Goal: Consume media (video, audio): Consume media (video, audio)

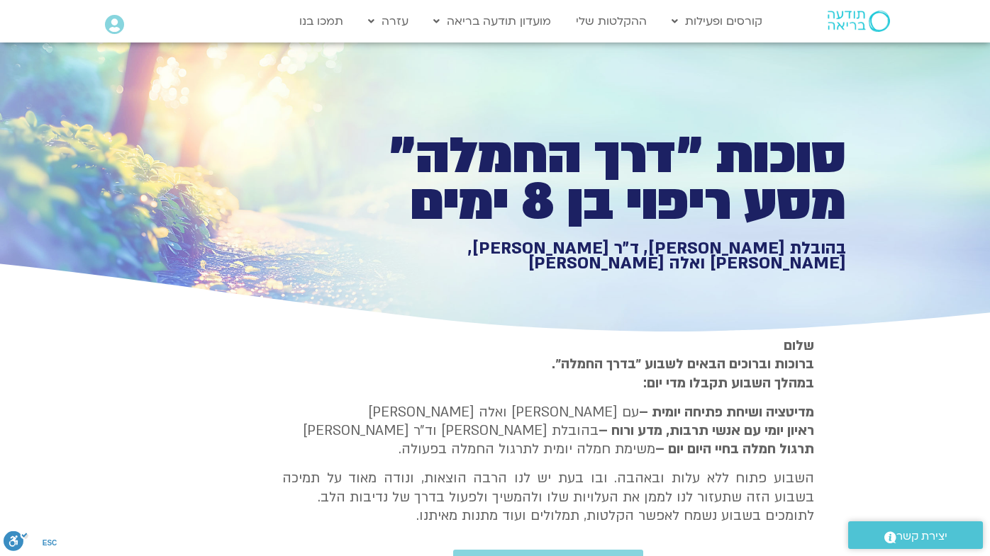
scroll to position [1158, 0]
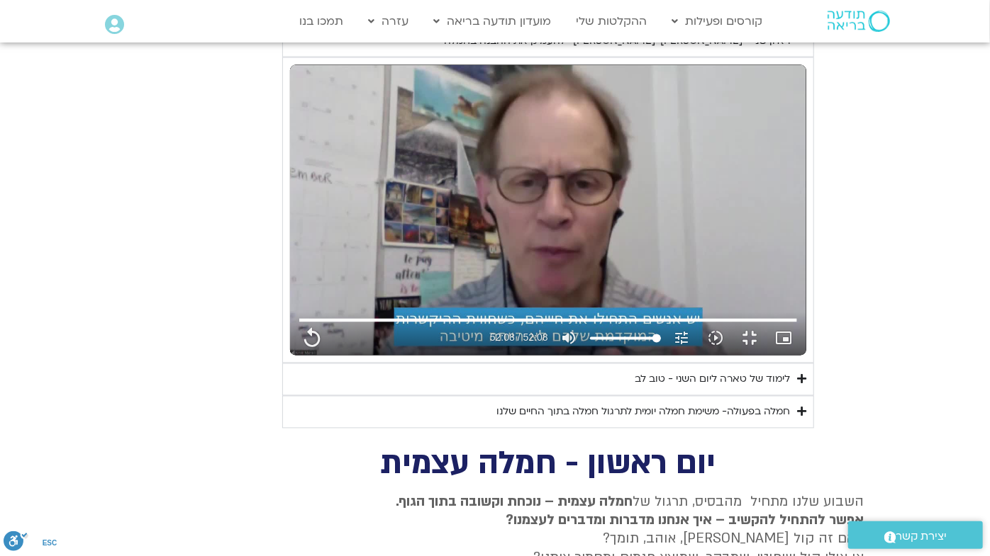
type input "1071.88"
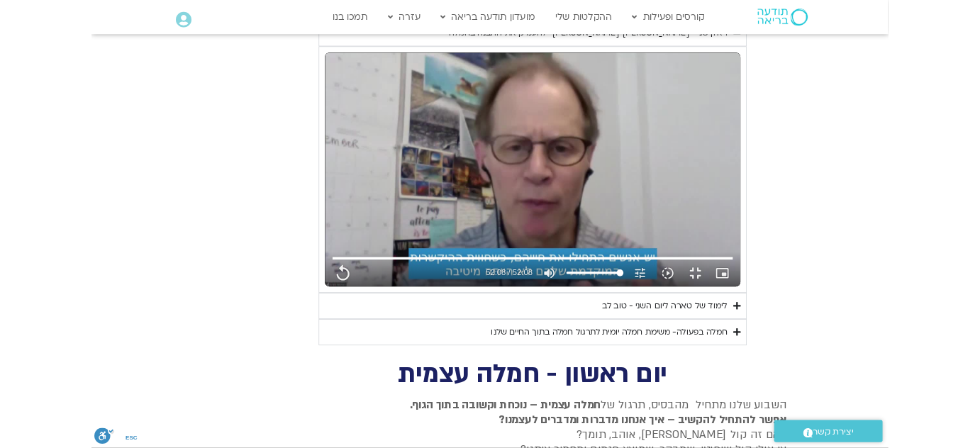
scroll to position [0, 0]
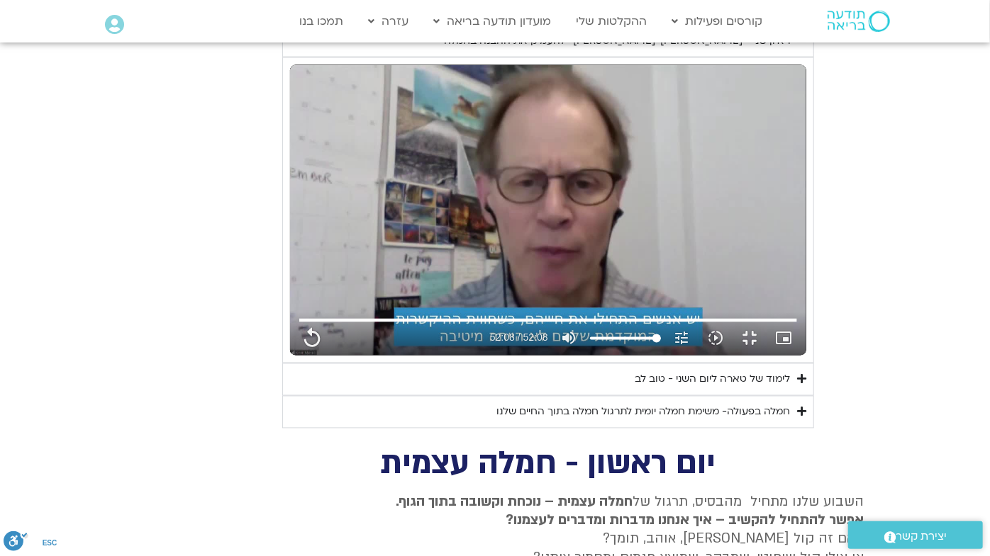
type input "3128.933333"
type input "1071.88"
type input "3128.933333"
type input "1071.88"
type input "3128.933333"
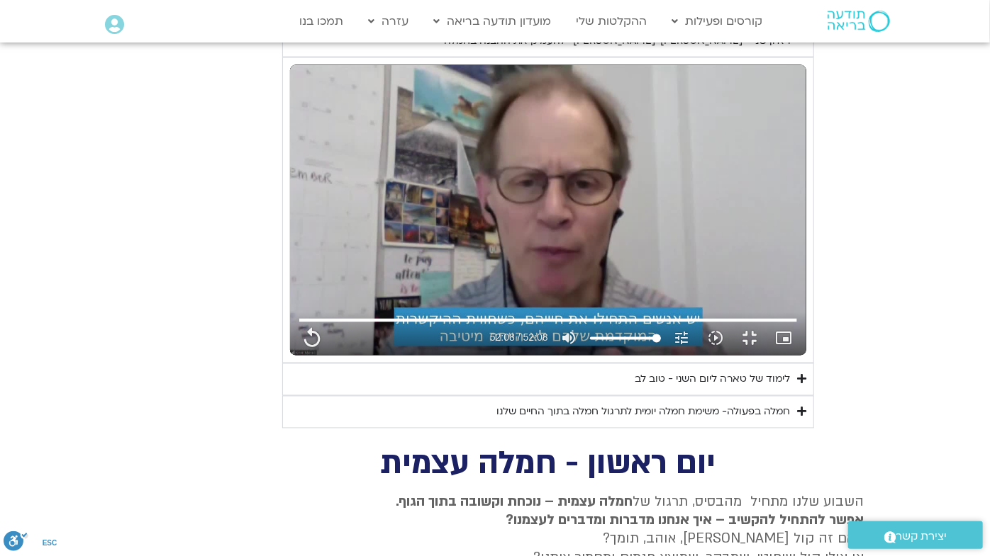
type input "1071.88"
type input "3128.933333"
type input "1071.88"
type input "3128.933333"
type input "1071.88"
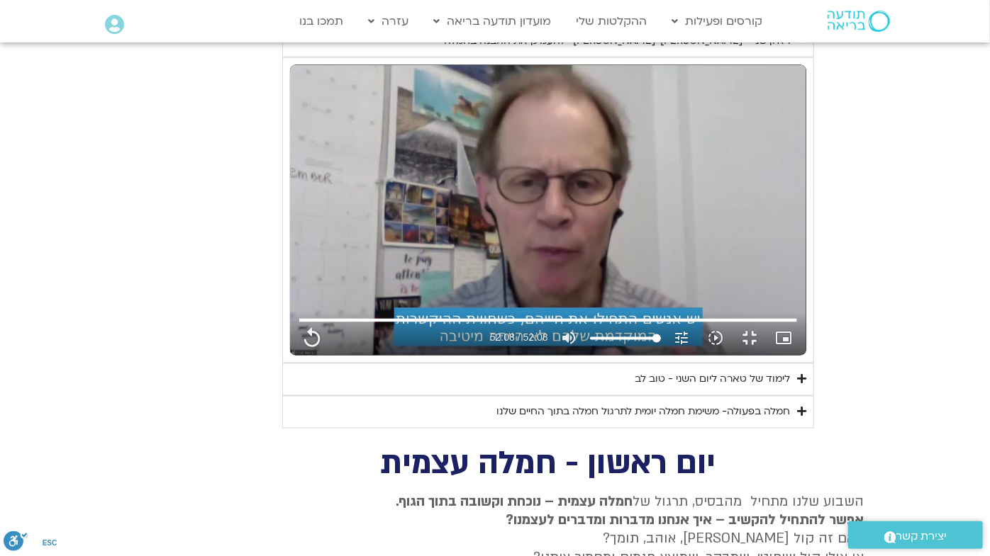
type input "3128.933333"
type input "1071.88"
type input "3128.933333"
type input "1071.88"
type input "3128.933333"
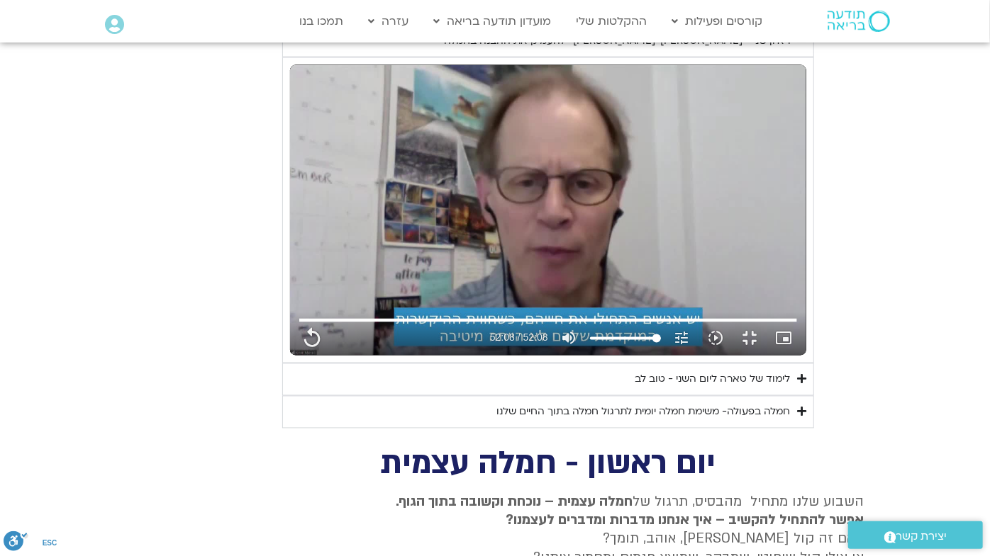
type input "1071.88"
type input "3128.933333"
type input "1071.88"
type input "3128.933333"
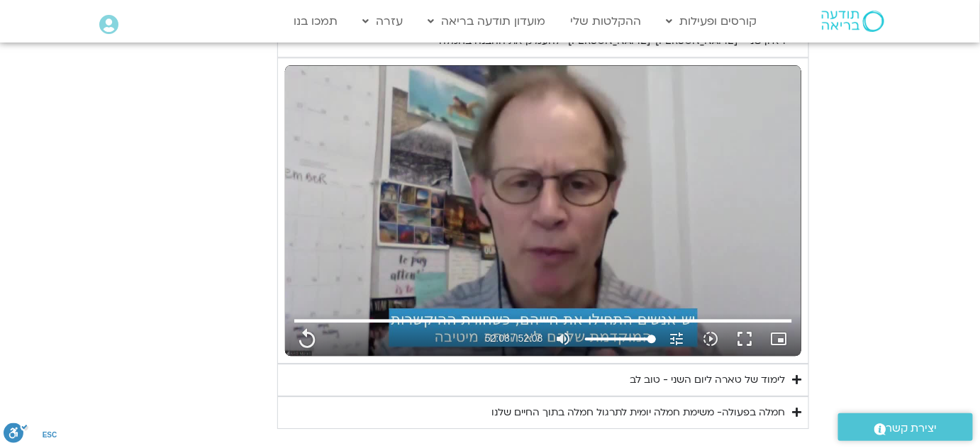
type input "1071.88"
type input "3128.933333"
type input "1071.88"
type input "3128.933333"
type input "1071.88"
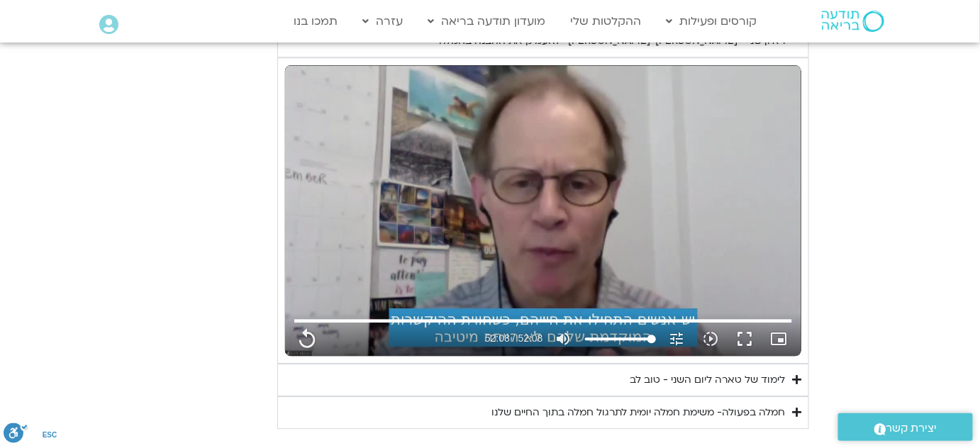
type input "3128.933333"
type input "1071.88"
type input "3128.933333"
type input "1071.88"
type input "3128.933333"
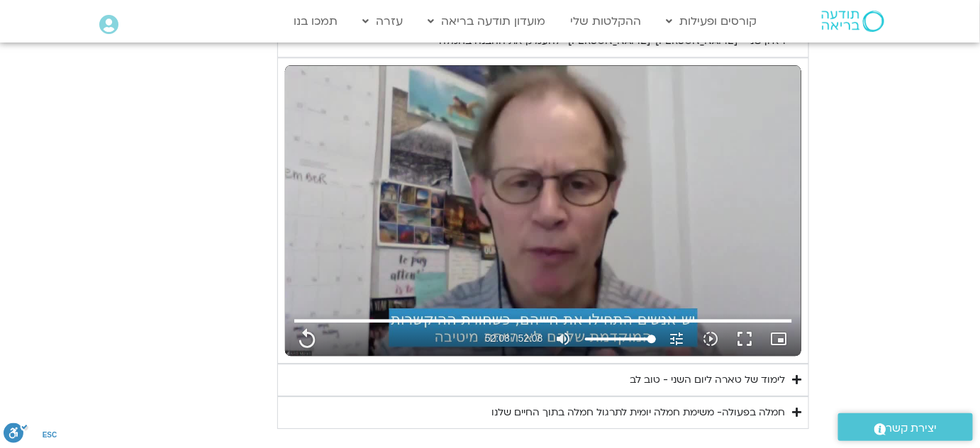
type input "1071.88"
type input "3128.933333"
type input "1071.88"
type input "3128.933333"
type input "1071.88"
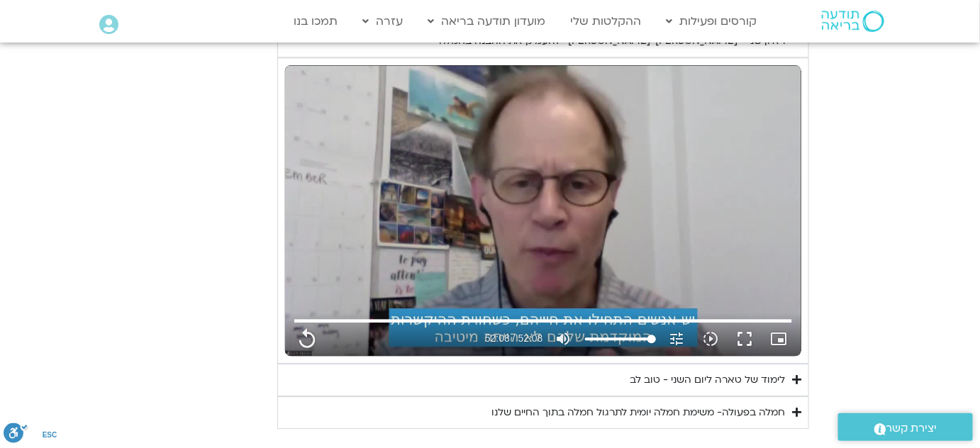
type input "3128.933333"
type input "1071.88"
type input "3128.933333"
type input "1071.88"
type input "3128.933333"
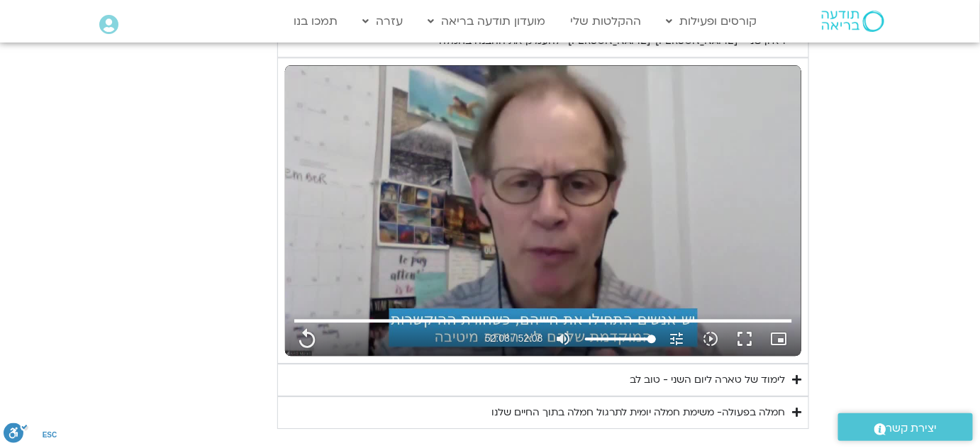
type input "1071.88"
type input "3128.933333"
type input "1071.88"
type input "3128.933333"
type input "1071.88"
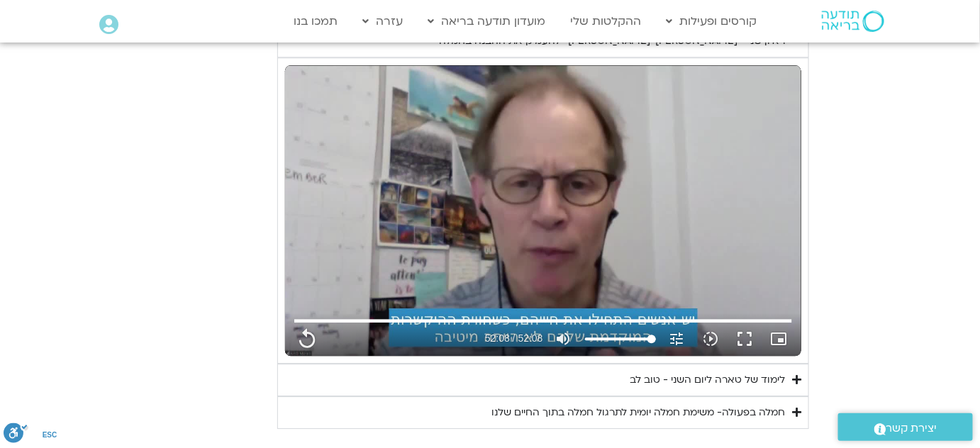
type input "3128.933333"
type input "1071.88"
type input "3128.933333"
type input "1071.88"
type input "3128.933333"
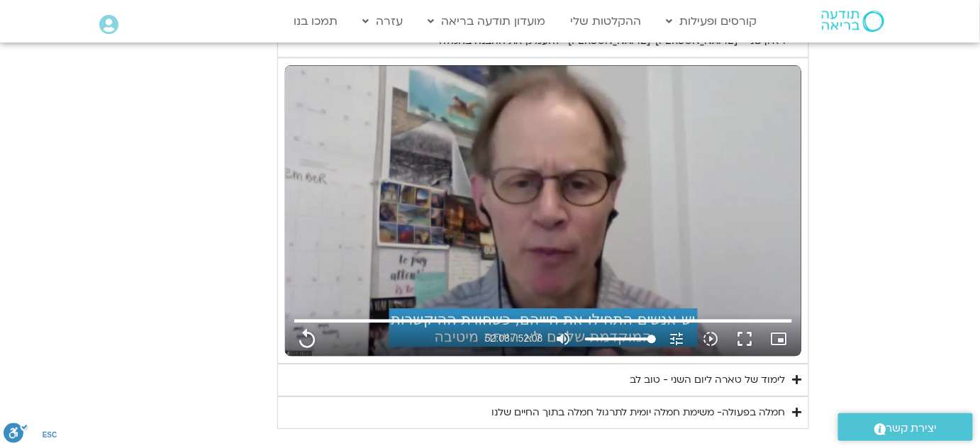
type input "1071.88"
type input "3128.933333"
type input "1071.88"
type input "3128.933333"
type input "1071.88"
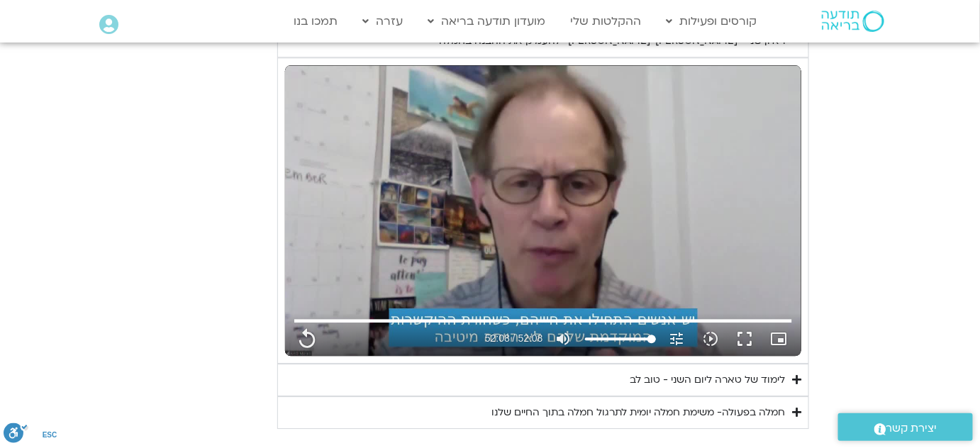
type input "3128.933333"
type input "1071.88"
type input "3128.933333"
type input "1071.88"
type input "3128.933333"
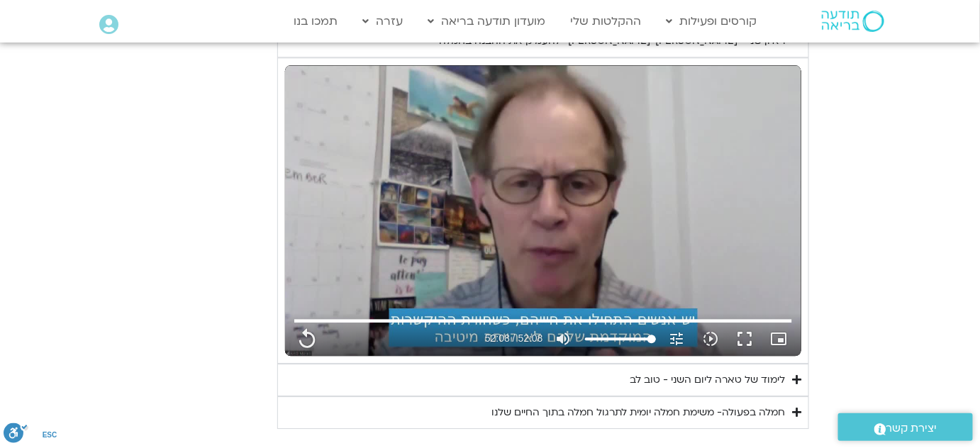
type input "1071.88"
type input "3128.933333"
type input "1071.88"
type input "3128.933333"
type input "1071.88"
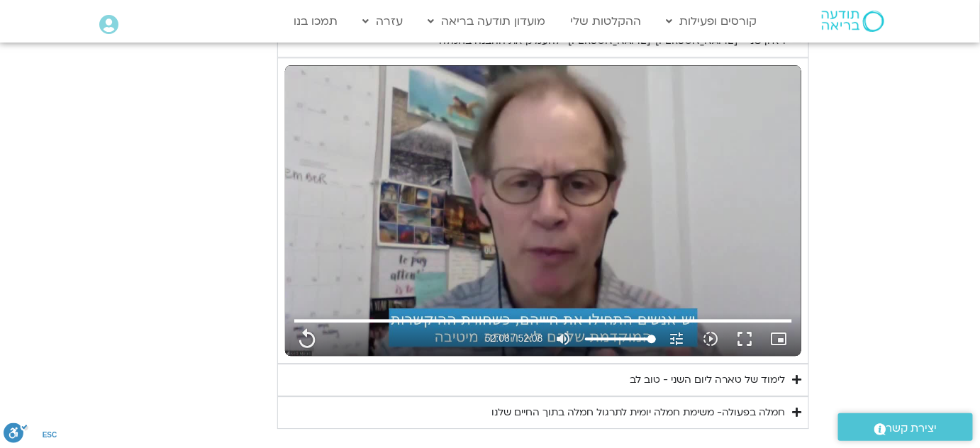
type input "3128.933333"
type input "1071.88"
type input "3128.933333"
type input "1071.88"
type input "3128.933333"
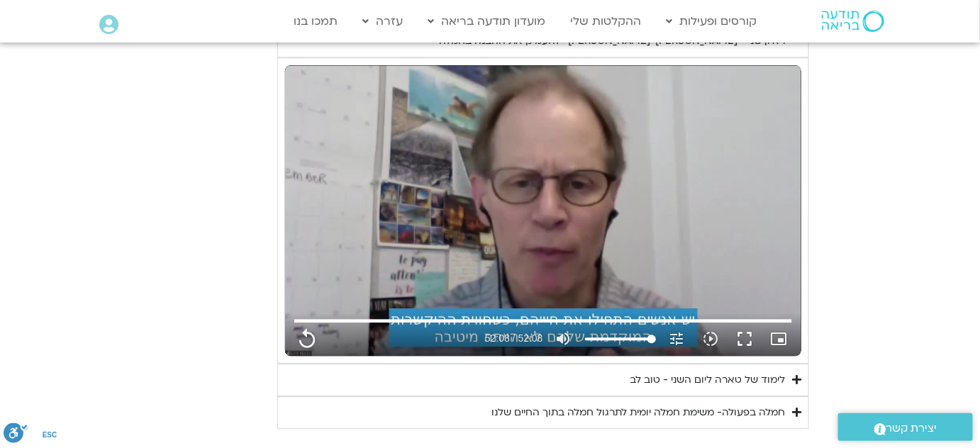
click at [780, 371] on div "לימוד של טארה ליום השני - טוב לב" at bounding box center [706, 379] width 155 height 17
type input "1071.88"
type input "3128.933333"
type input "1071.88"
type input "3128.933333"
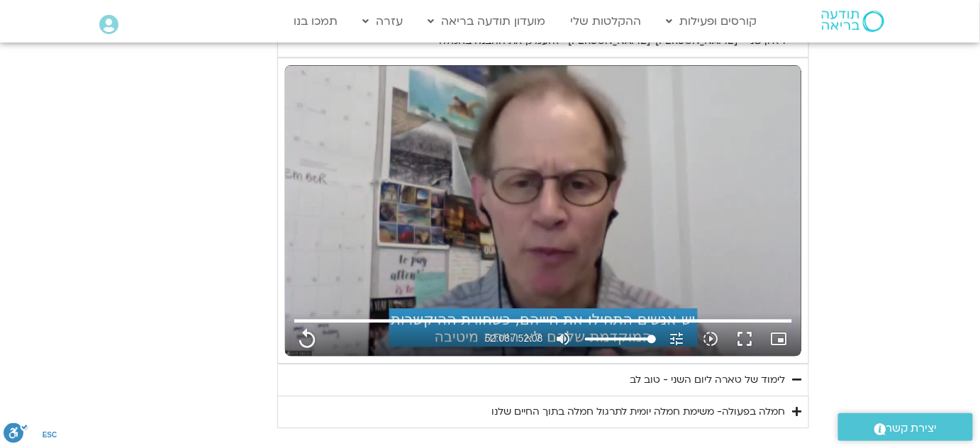
type input "1071.88"
type input "3128.933333"
type input "1071.88"
type input "3128.933333"
type input "1071.88"
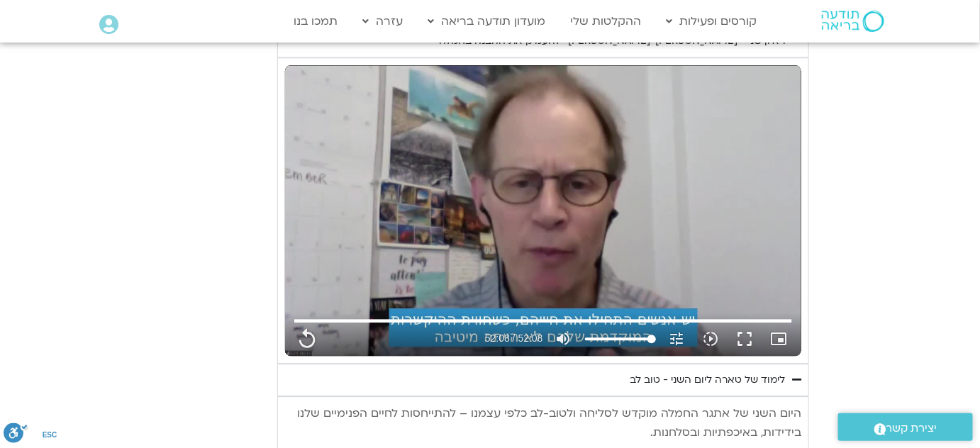
type input "3128.933333"
type input "1071.88"
type input "3128.933333"
type input "1071.88"
type input "3128.933333"
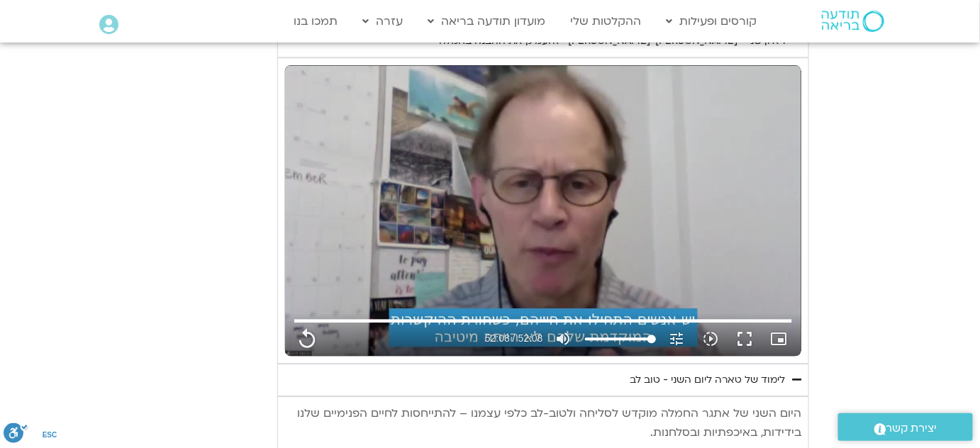
type input "1071.88"
type input "3128.933333"
type input "1071.88"
type input "3128.933333"
type input "1071.88"
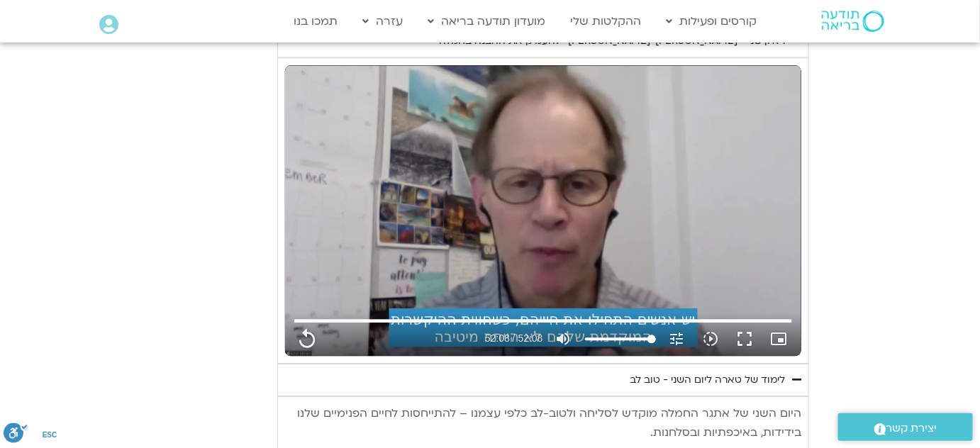
type input "3128.933333"
type input "1071.88"
type input "3128.933333"
type input "1071.88"
type input "3128.933333"
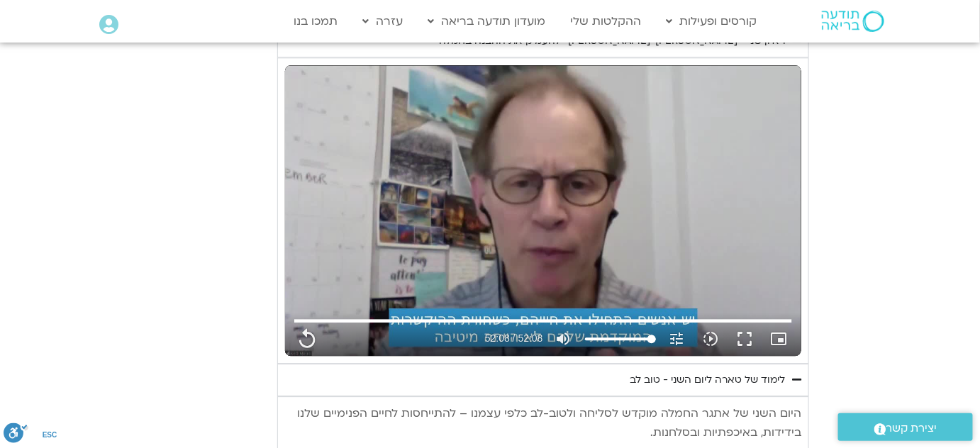
type input "1071.88"
type input "3128.933333"
type input "1071.88"
type input "3128.933333"
type input "1071.88"
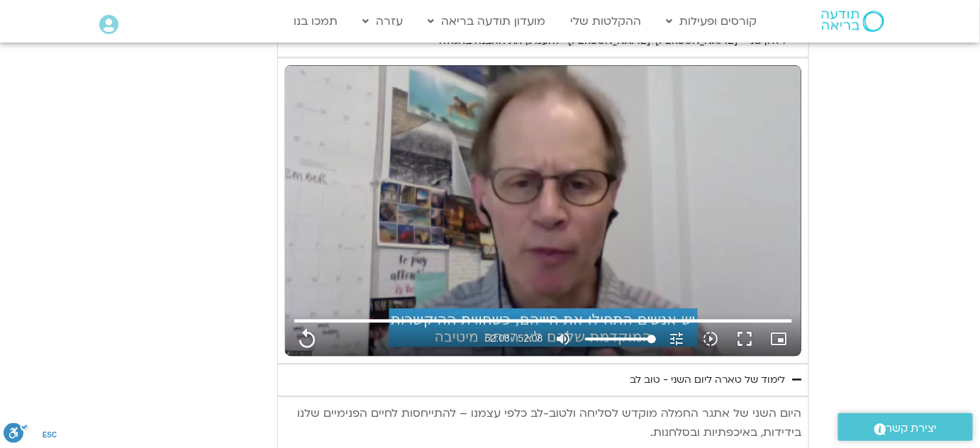
type input "3128.933333"
type input "1071.88"
type input "3128.933333"
type input "1071.88"
type input "3128.933333"
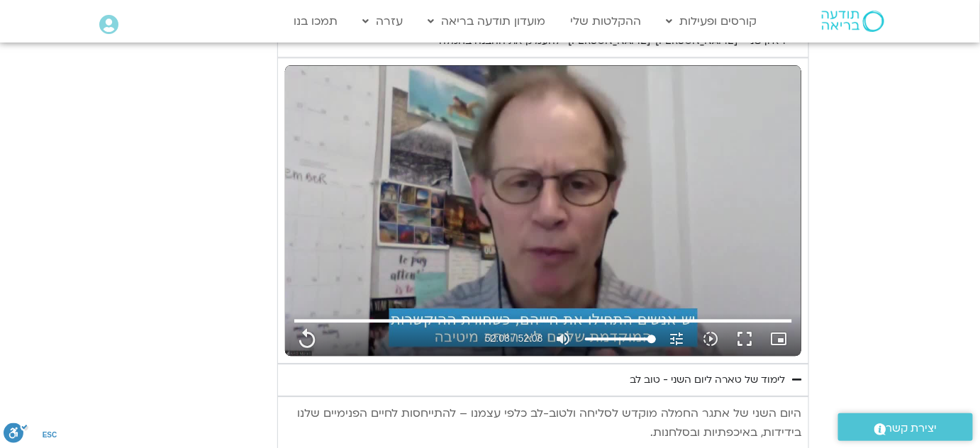
type input "1071.88"
type input "3128.933333"
type input "1071.88"
type input "3128.933333"
type input "1071.88"
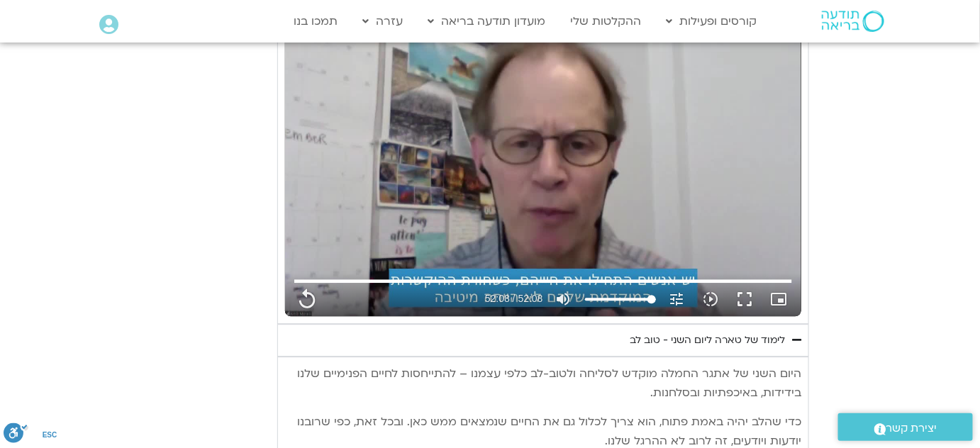
type input "3128.933333"
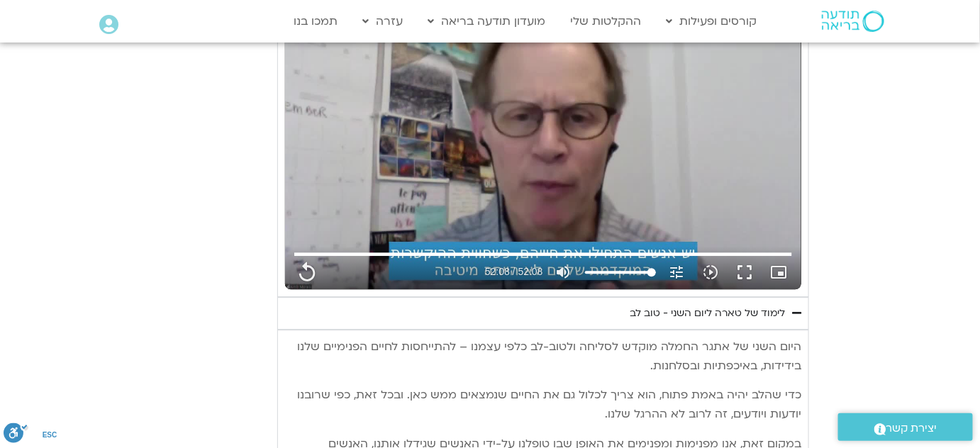
type input "1071.88"
type input "3128.933333"
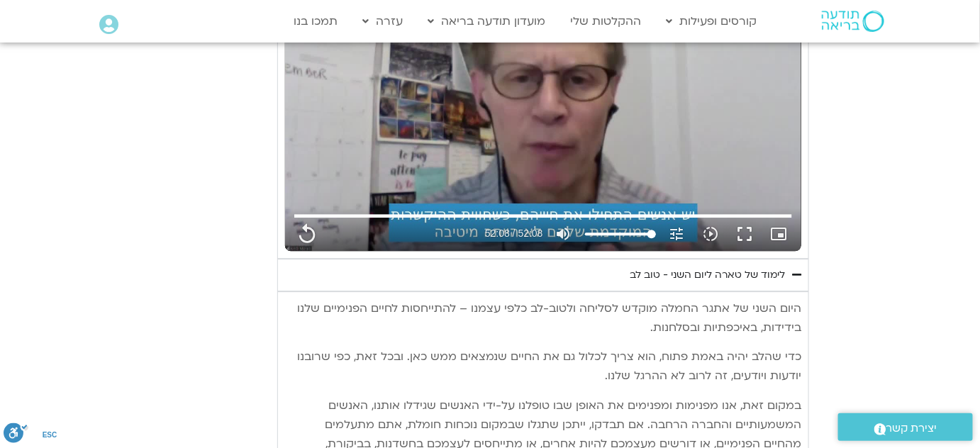
type input "1071.88"
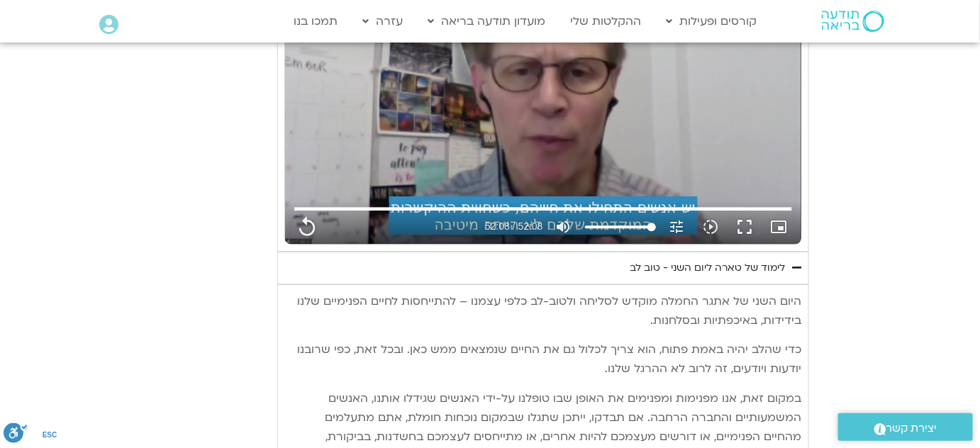
type input "3128.933333"
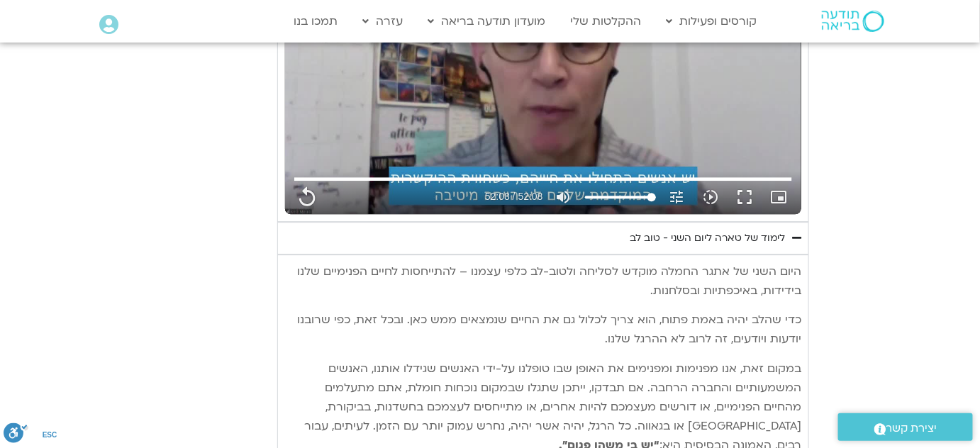
type input "1071.88"
type input "3128.933333"
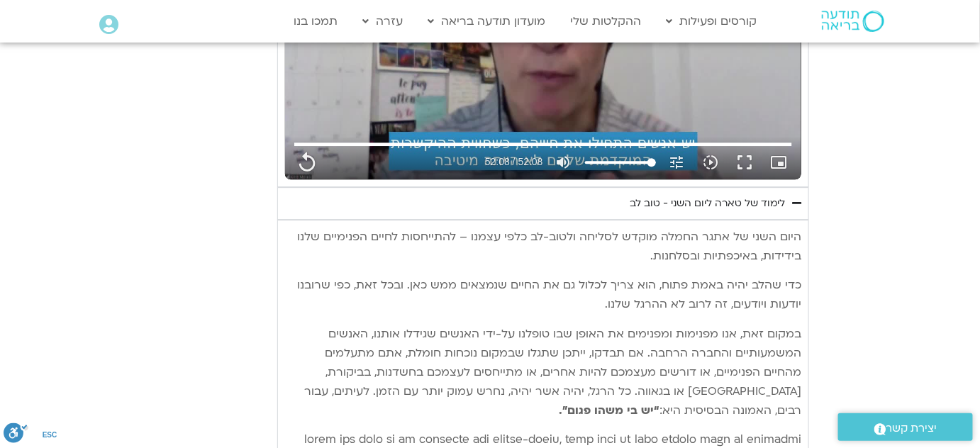
type input "1071.88"
type input "3128.933333"
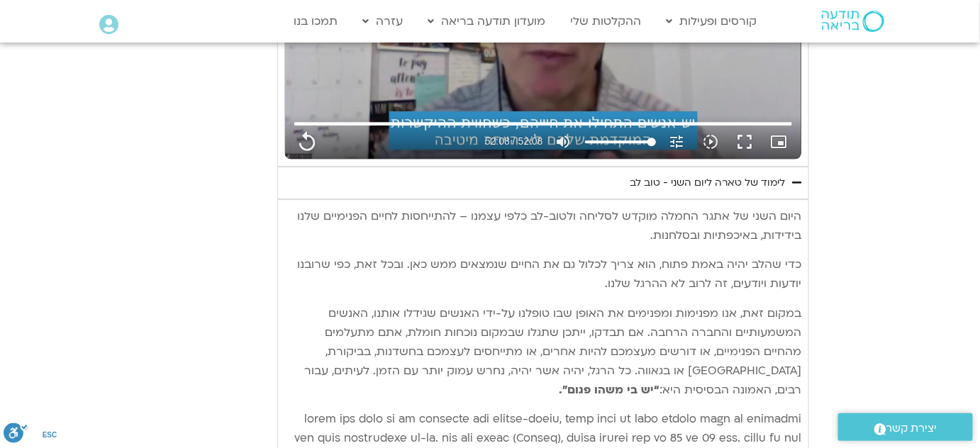
type input "1071.88"
type input "3128.933333"
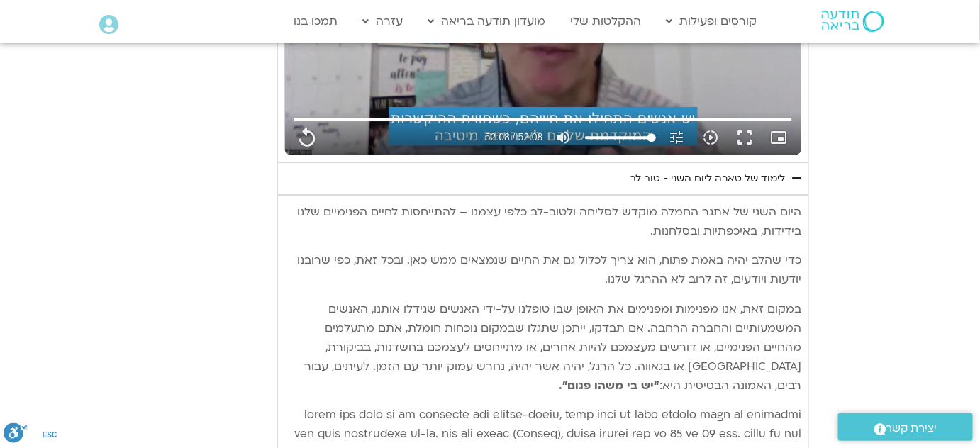
type input "1071.88"
type input "3128.933333"
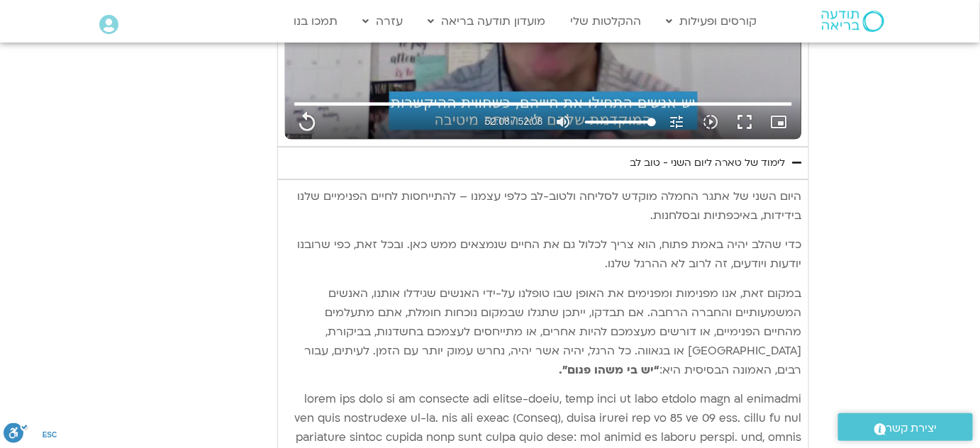
type input "1071.88"
type input "3128.933333"
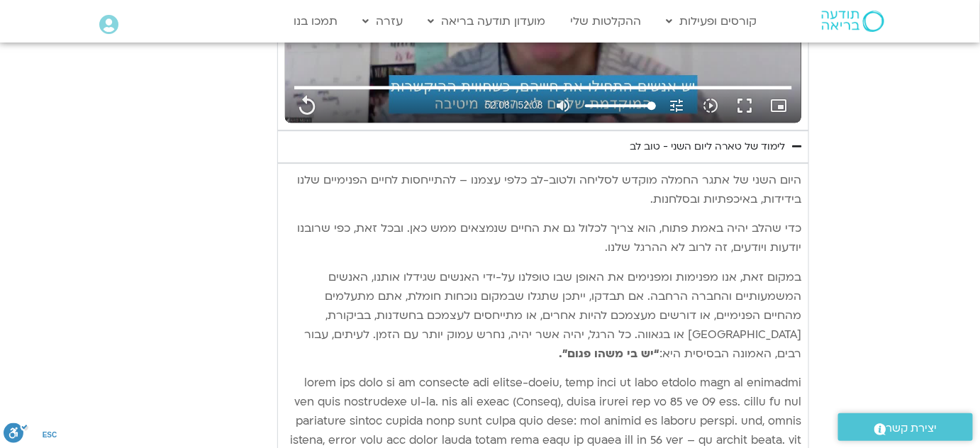
type input "1071.88"
type input "3128.933333"
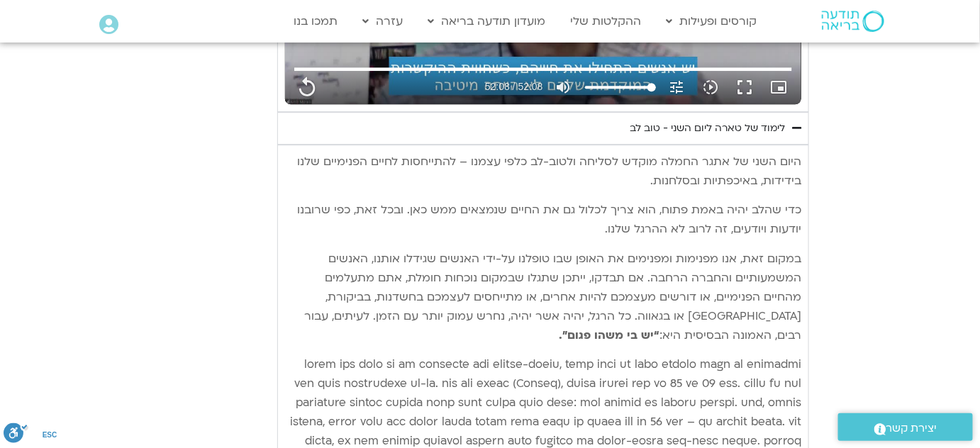
type input "1071.88"
type input "3128.933333"
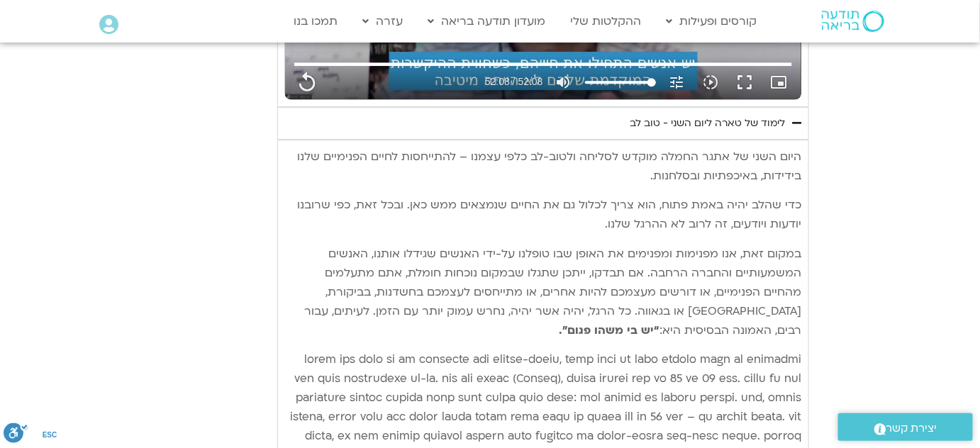
type input "1071.88"
type input "3128.933333"
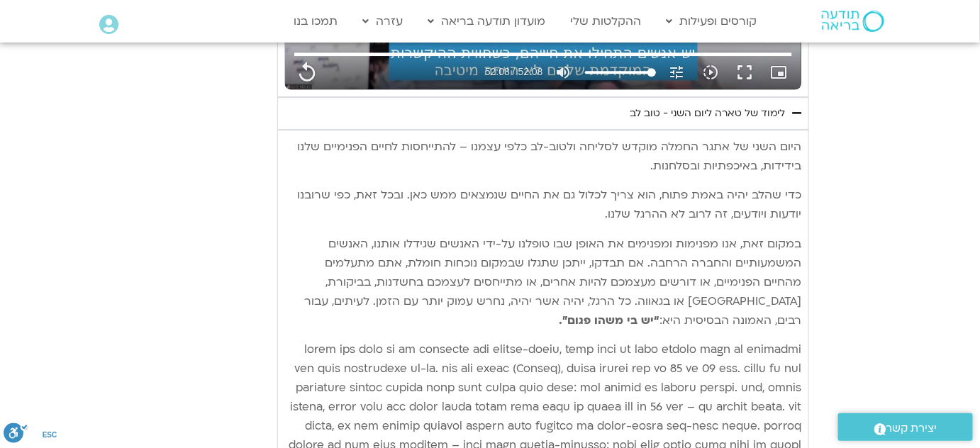
type input "1071.88"
type input "3128.933333"
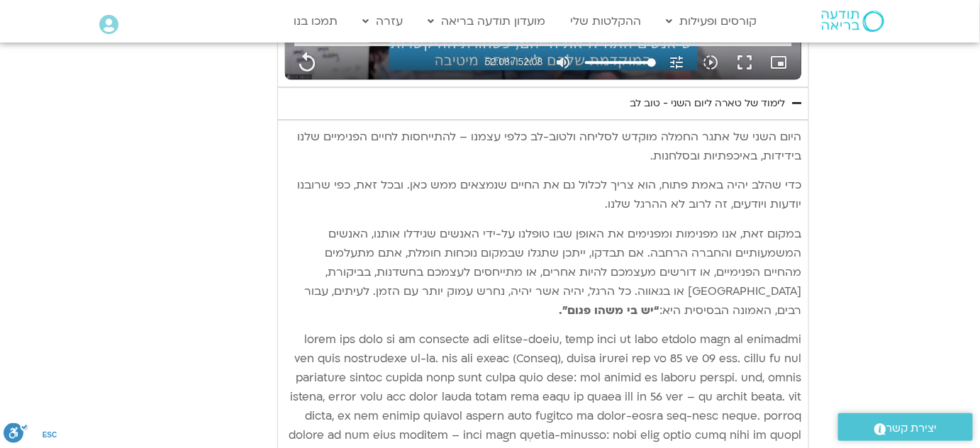
type input "1071.88"
type input "3128.933333"
type input "1071.88"
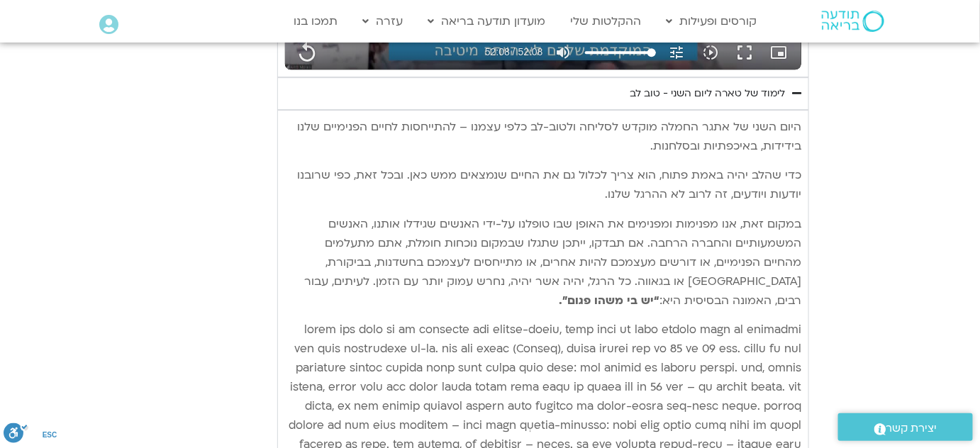
type input "3128.933333"
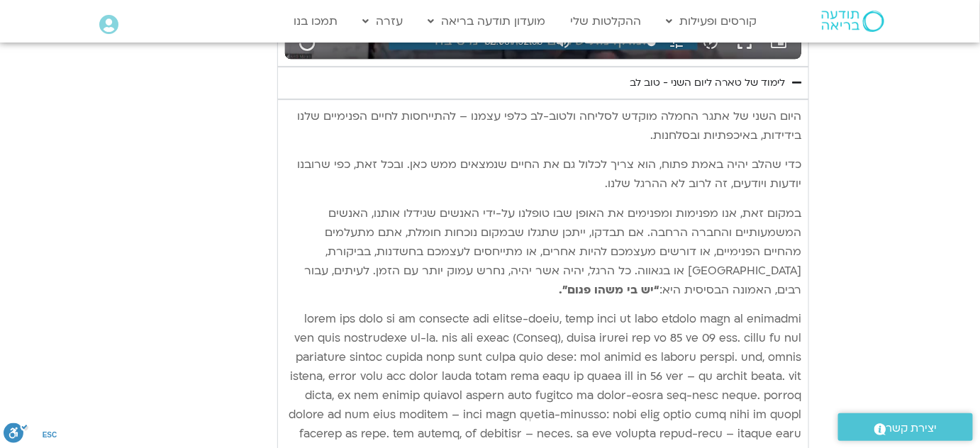
type input "1071.88"
type input "3128.933333"
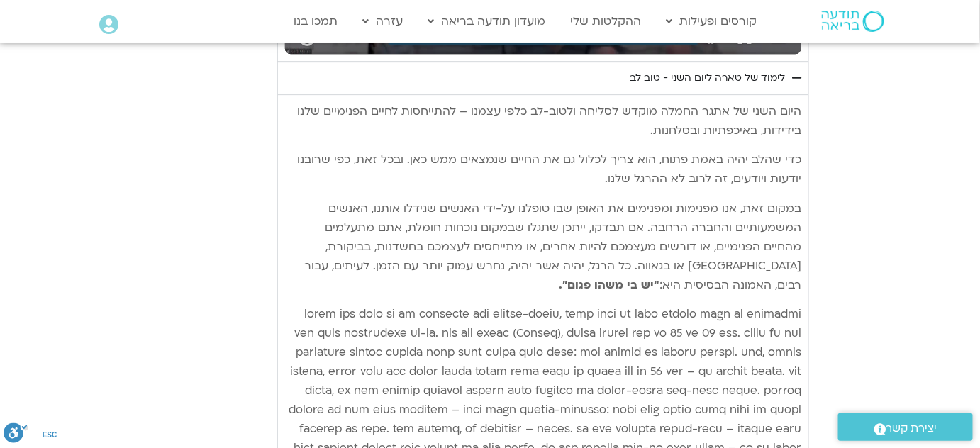
type input "1071.88"
type input "3128.933333"
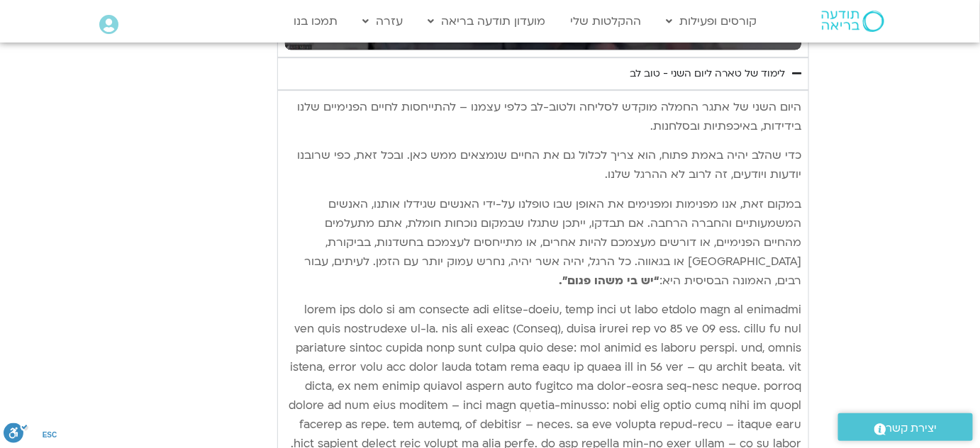
type input "1071.88"
type input "3128.933333"
type input "1071.88"
type input "3128.933333"
type input "1071.88"
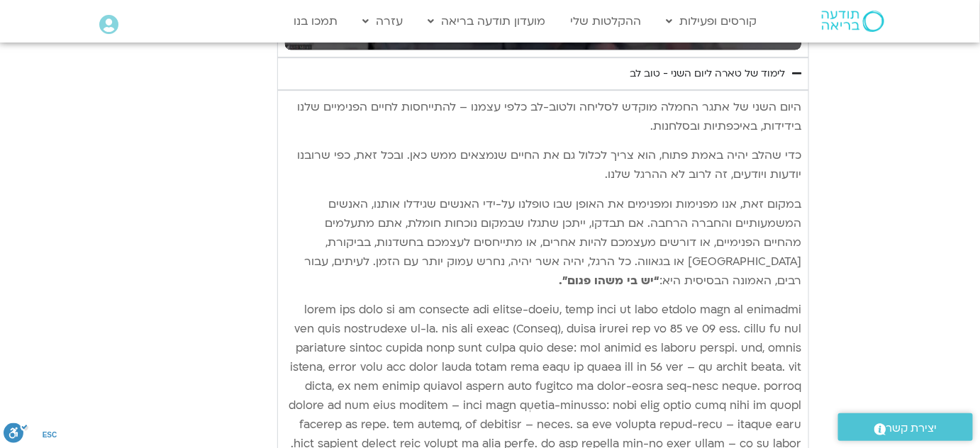
type input "3128.933333"
type input "1071.88"
type input "3128.933333"
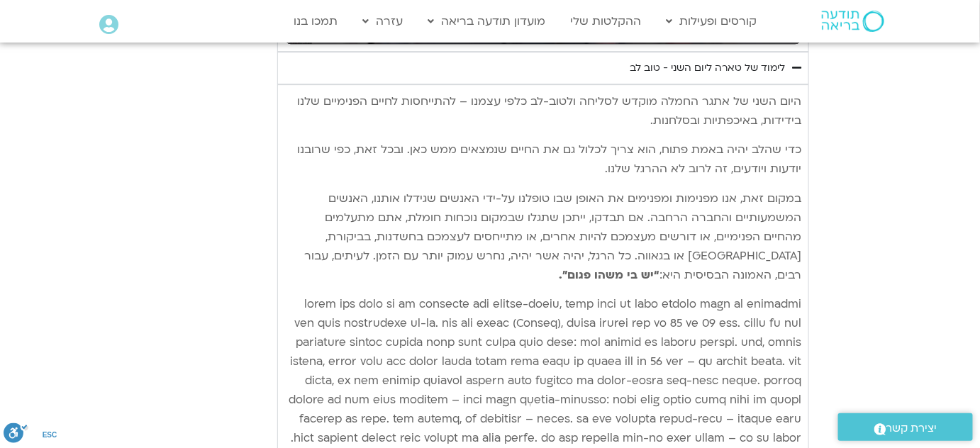
type input "1071.88"
type input "3128.933333"
type input "1071.88"
type input "3128.933333"
type input "1071.88"
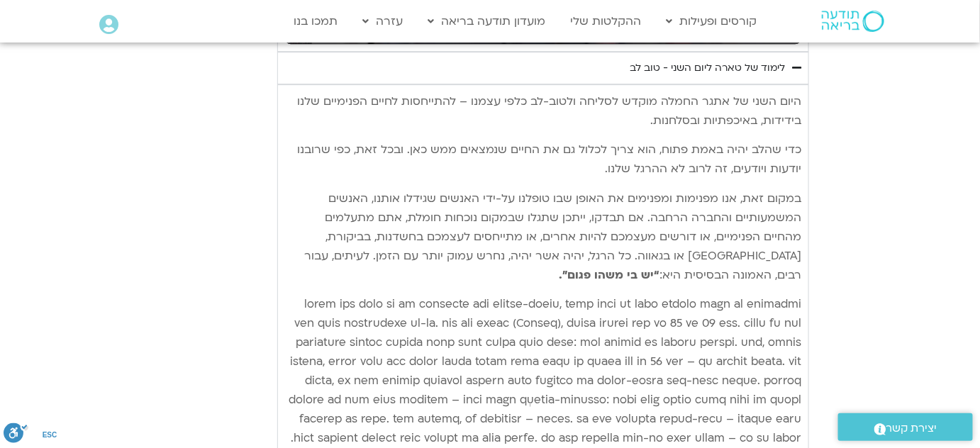
type input "3128.933333"
type input "1071.88"
type input "3128.933333"
type input "1071.88"
type input "3128.933333"
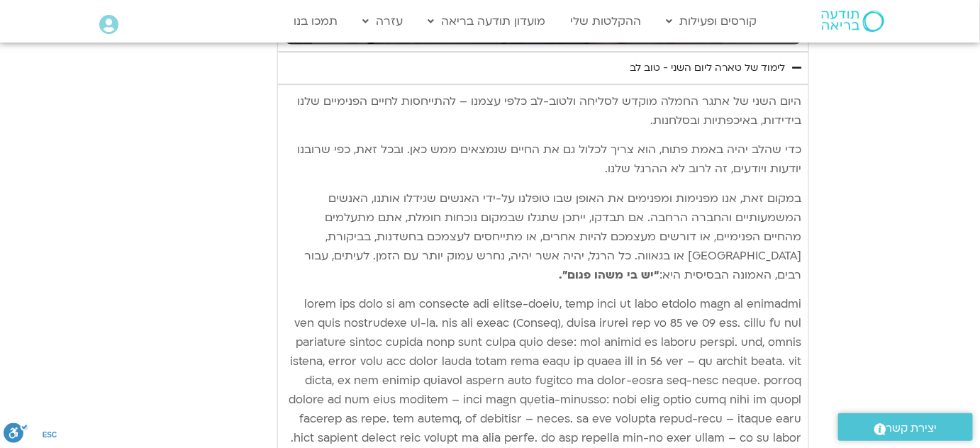
type input "1071.88"
type input "3128.933333"
type input "1071.88"
type input "3128.933333"
type input "1071.88"
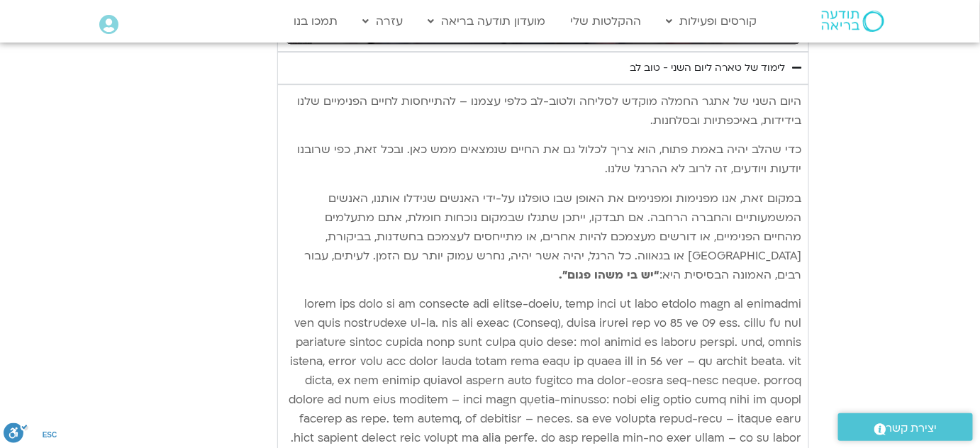
type input "3128.933333"
type input "1071.88"
type input "3128.933333"
type input "1071.88"
type input "3128.933333"
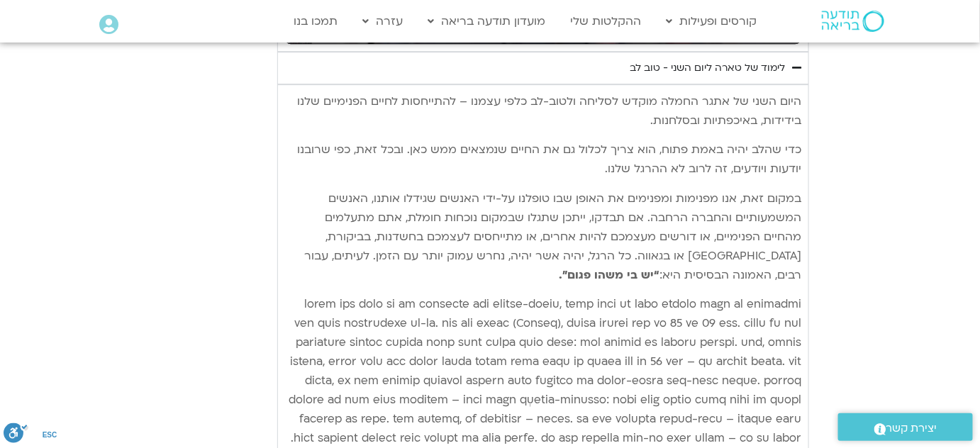
type input "1071.88"
type input "3128.933333"
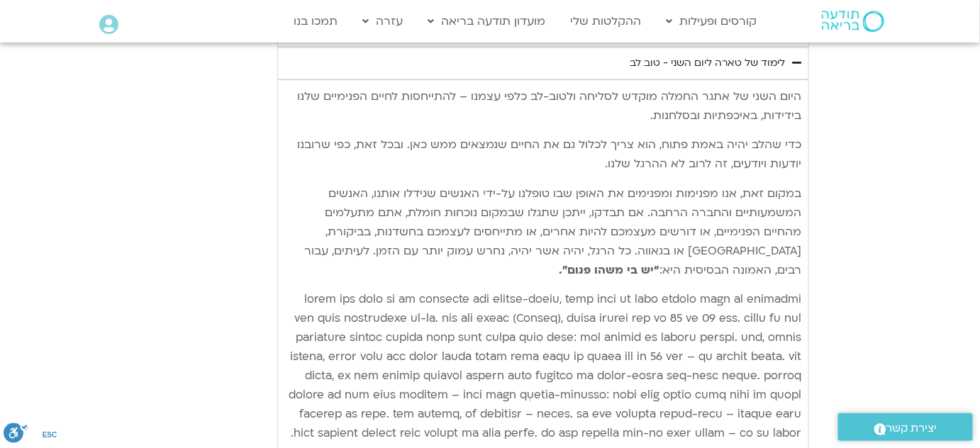
type input "1071.88"
type input "3128.933333"
type input "1071.88"
type input "3128.933333"
type input "1071.88"
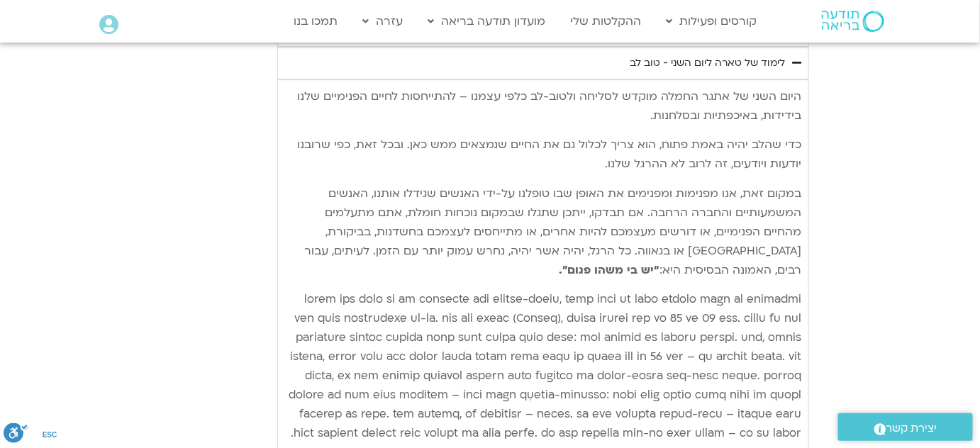
type input "3128.933333"
type input "1071.88"
type input "3128.933333"
type input "1071.88"
type input "3128.933333"
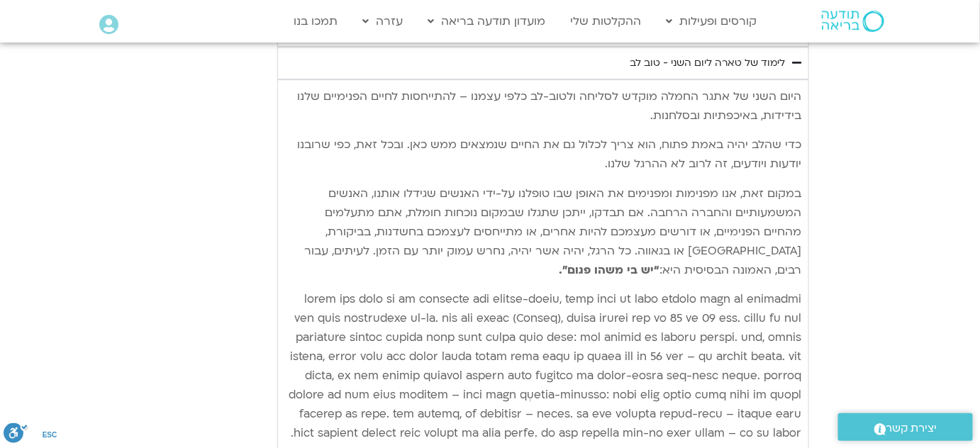
type input "1071.88"
type input "3128.933333"
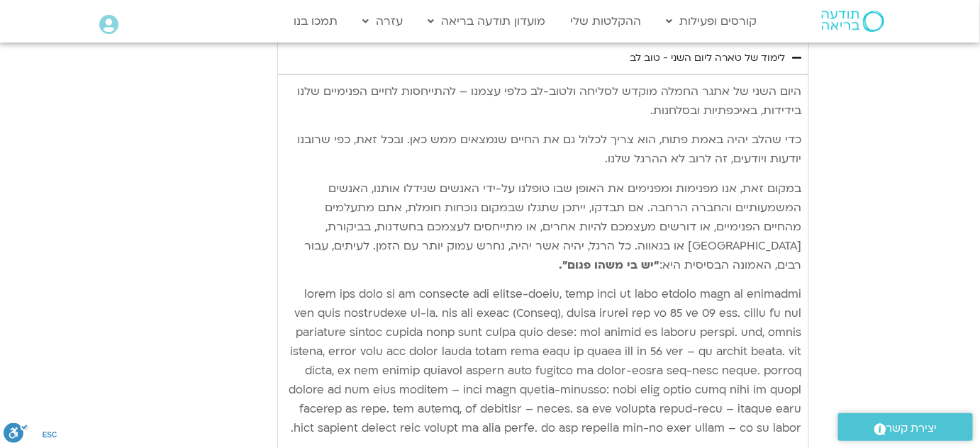
type input "1071.88"
type input "3128.933333"
type input "1071.88"
type input "3128.933333"
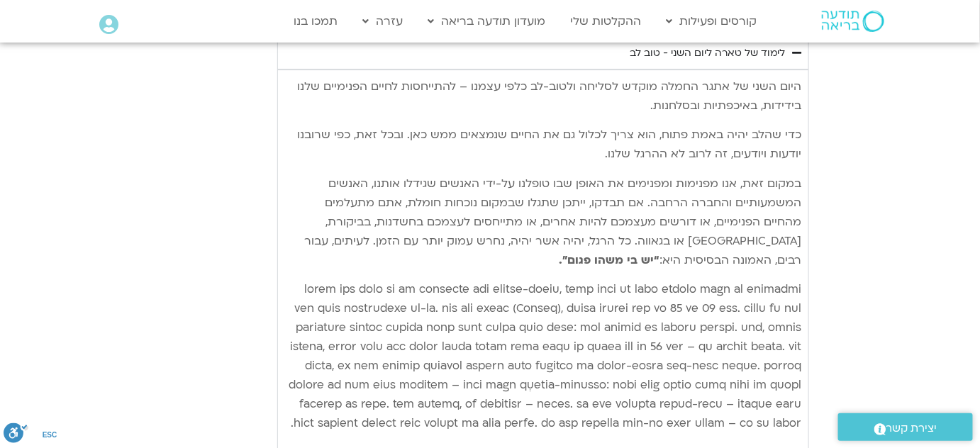
type input "1071.88"
type input "3128.933333"
type input "1071.88"
type input "3128.933333"
type input "1071.88"
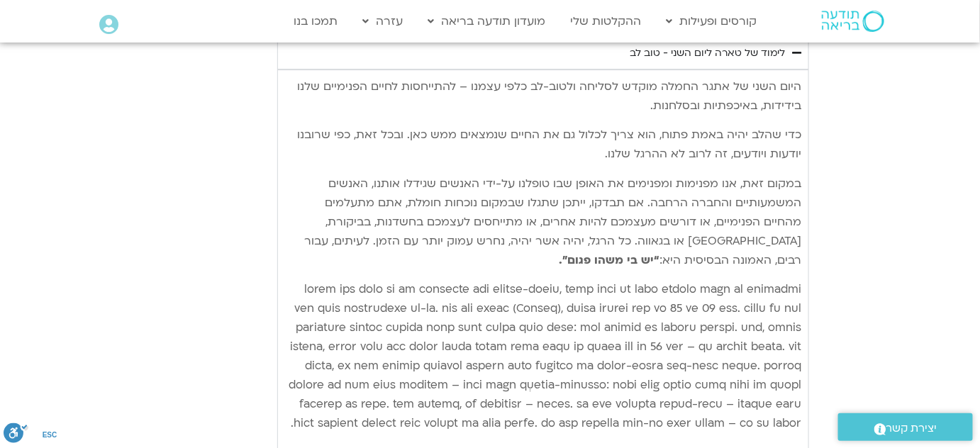
type input "3128.933333"
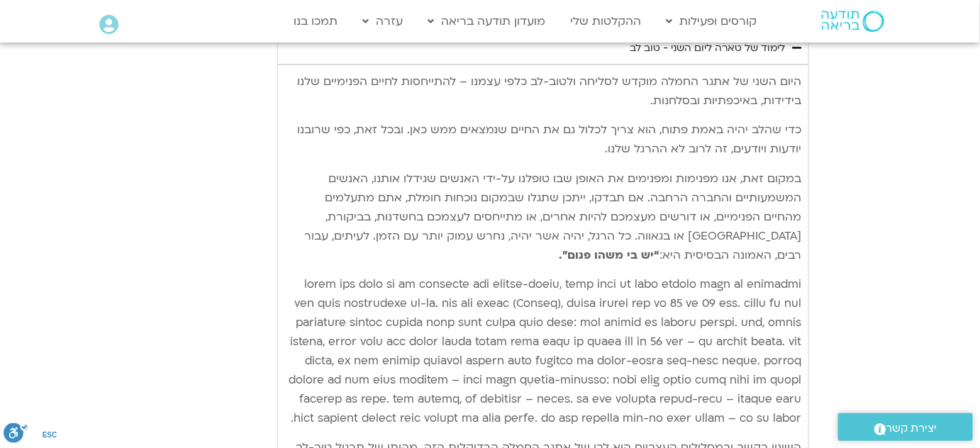
type input "1071.88"
type input "3128.933333"
type input "1071.88"
type input "3128.933333"
type input "1071.88"
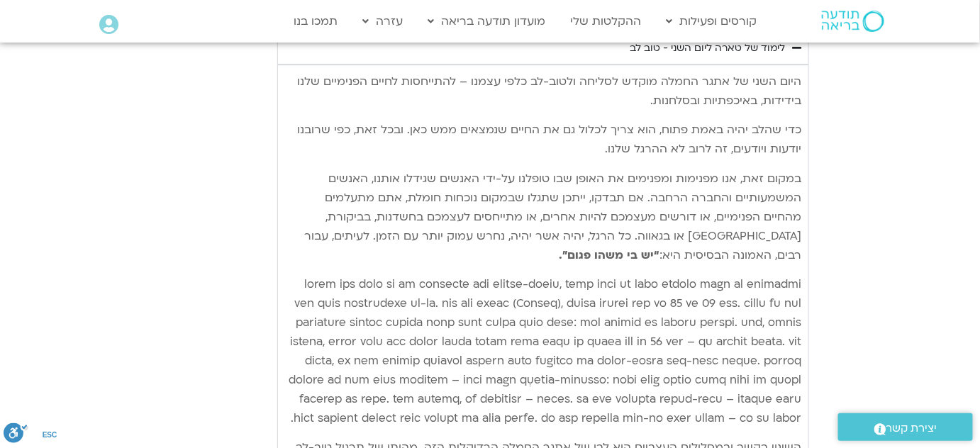
type input "3128.933333"
type input "1071.88"
type input "3128.933333"
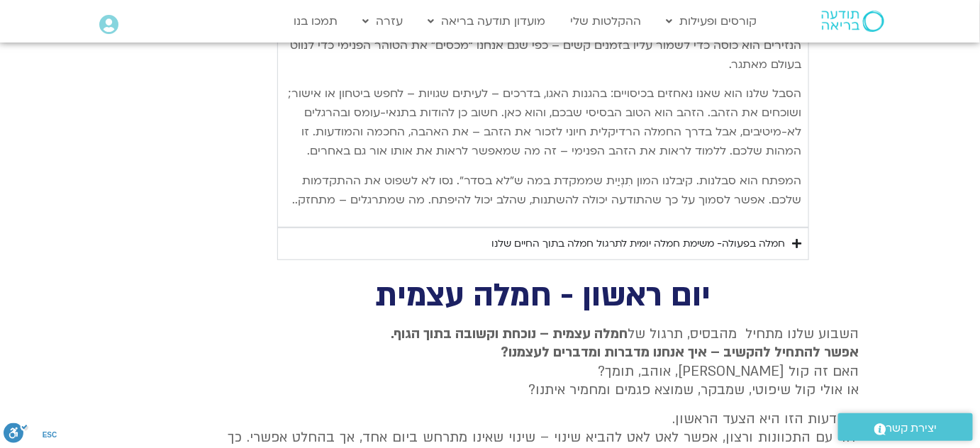
scroll to position [2047, 0]
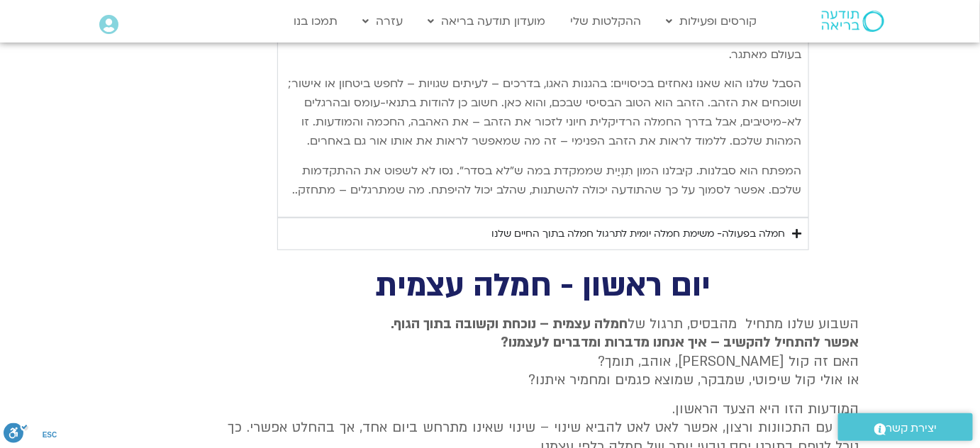
click at [782, 225] on div "חמלה בפעולה- משימת חמלה יומית לתרגול חמלה בתוך החיים שלנו" at bounding box center [637, 233] width 293 height 17
